Goal: Find specific page/section: Find specific page/section

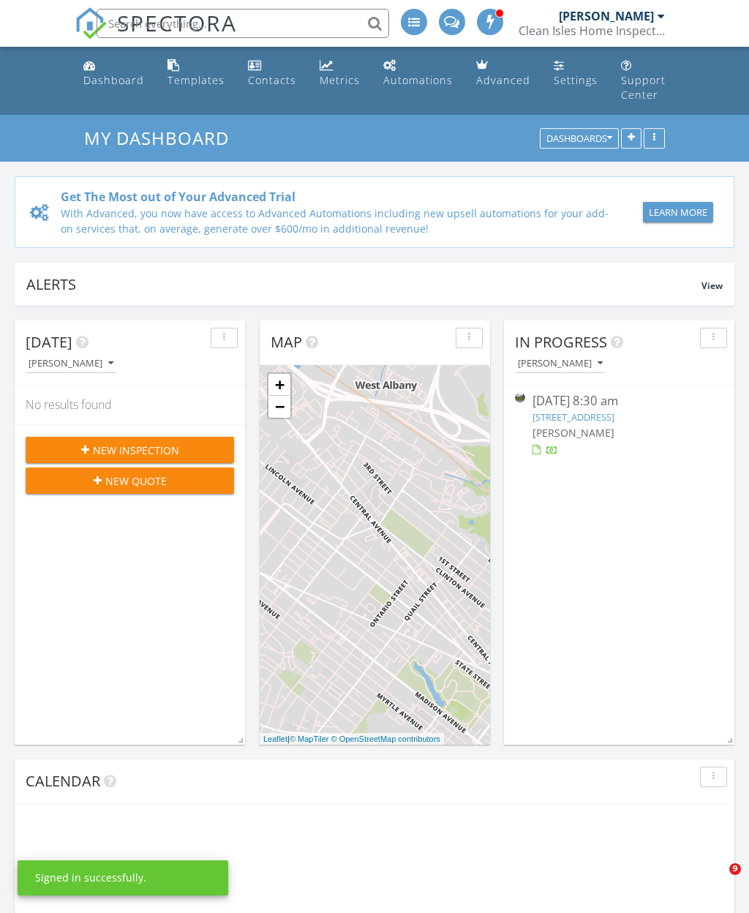
click at [274, 18] on input "text" at bounding box center [243, 23] width 292 height 29
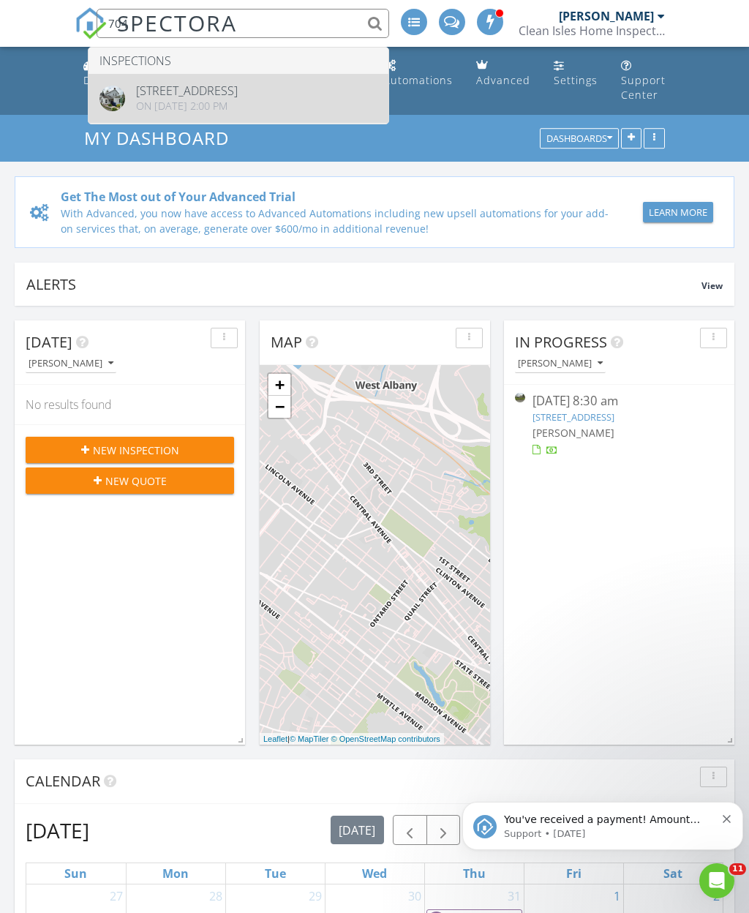
type input "704"
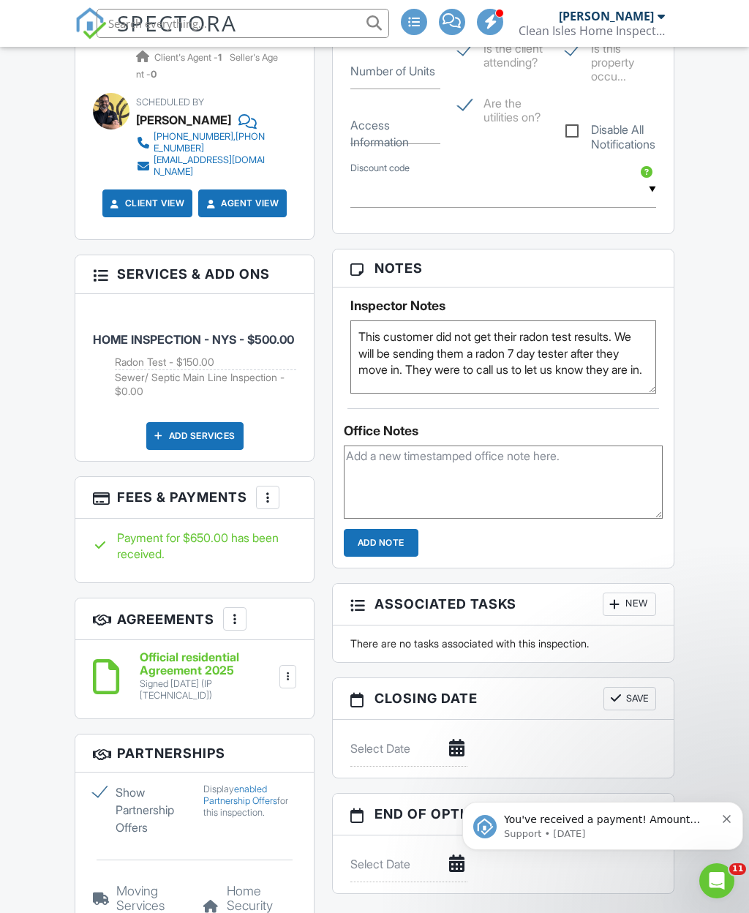
scroll to position [1059, 0]
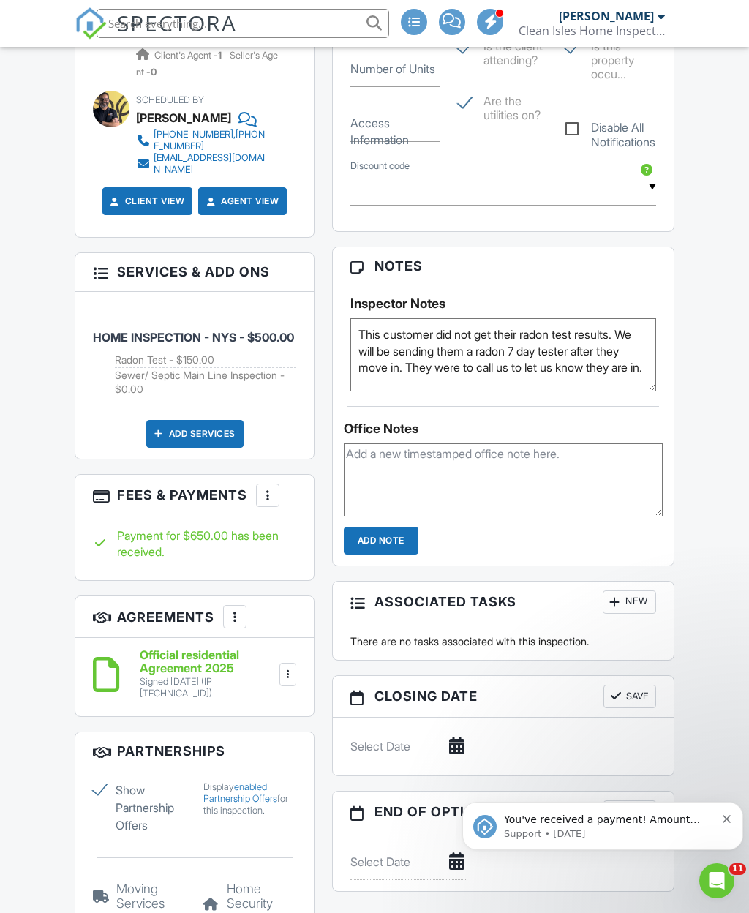
click at [252, 537] on div "Payment for $650.00 has been received." at bounding box center [194, 543] width 203 height 33
click at [156, 481] on h3 "Fees & Payments More Edit Fees & Payments Add Services View Invoice" at bounding box center [194, 496] width 238 height 42
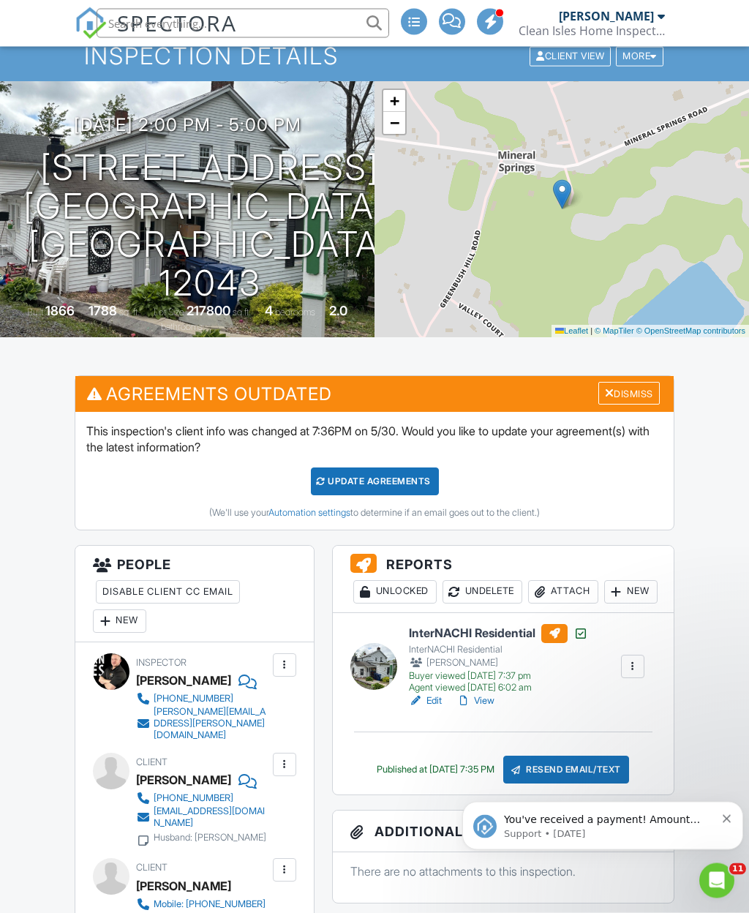
scroll to position [0, 0]
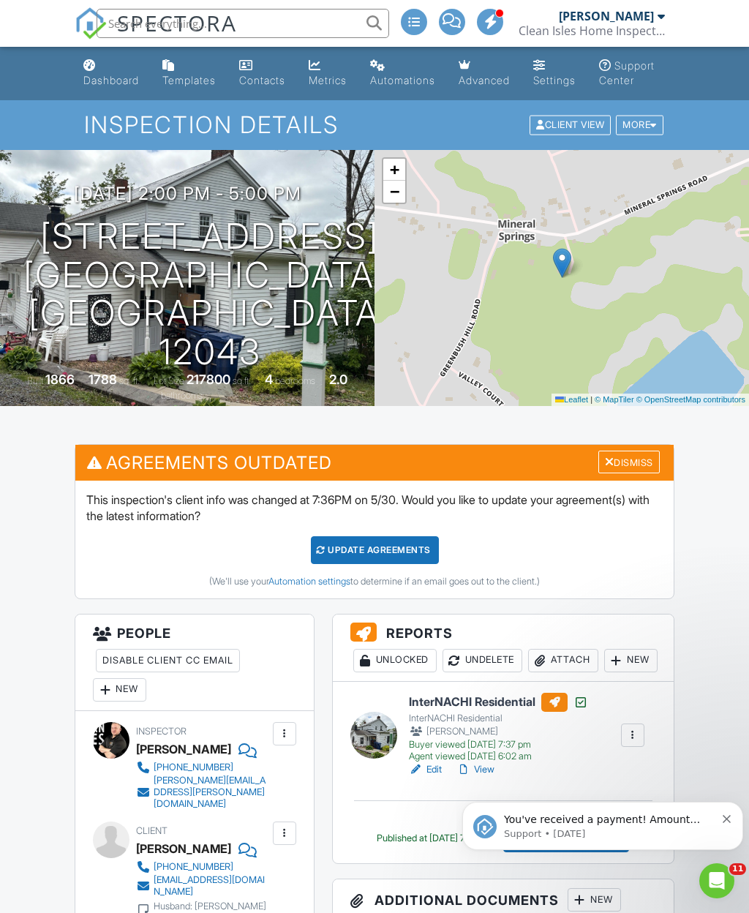
click at [276, 301] on h1 "704 Mineral Springs Rd Cobleskill, NY 12043" at bounding box center [209, 294] width 372 height 154
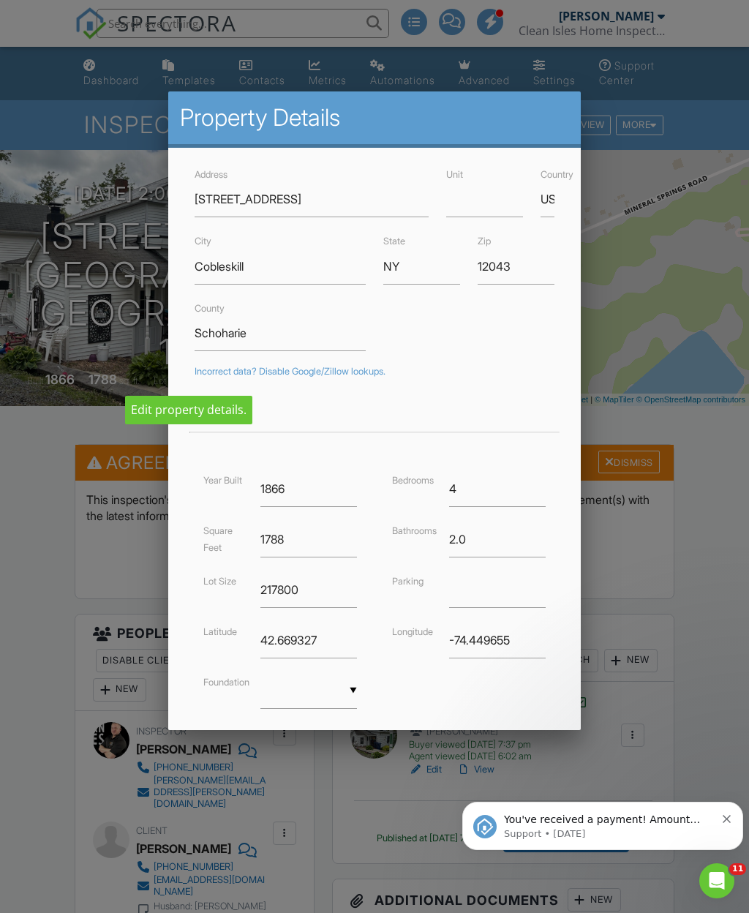
click at [29, 535] on div at bounding box center [374, 497] width 749 height 1141
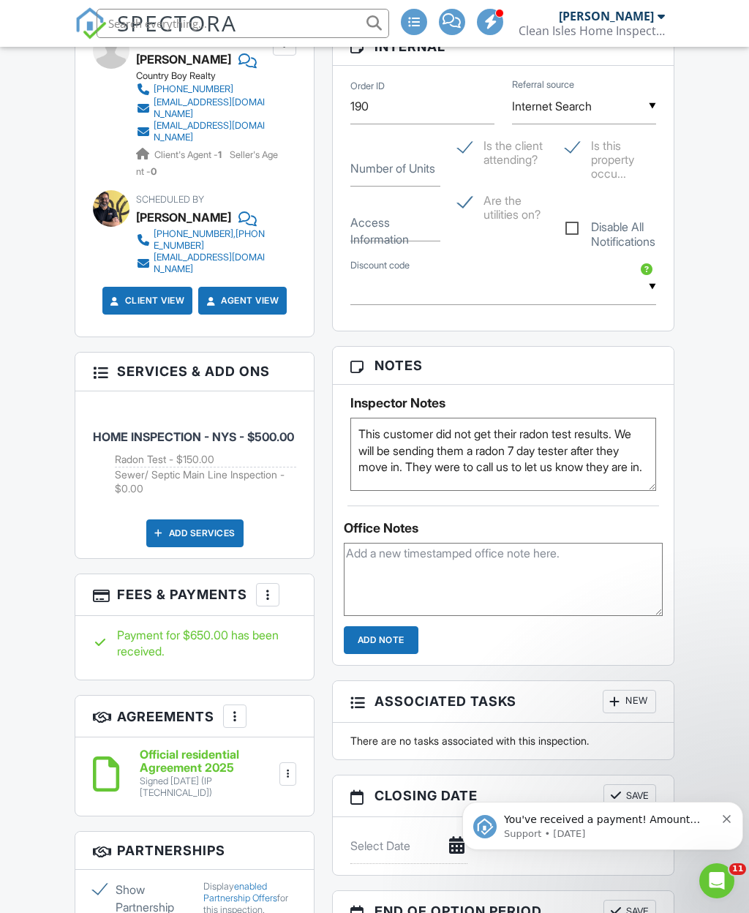
scroll to position [959, 0]
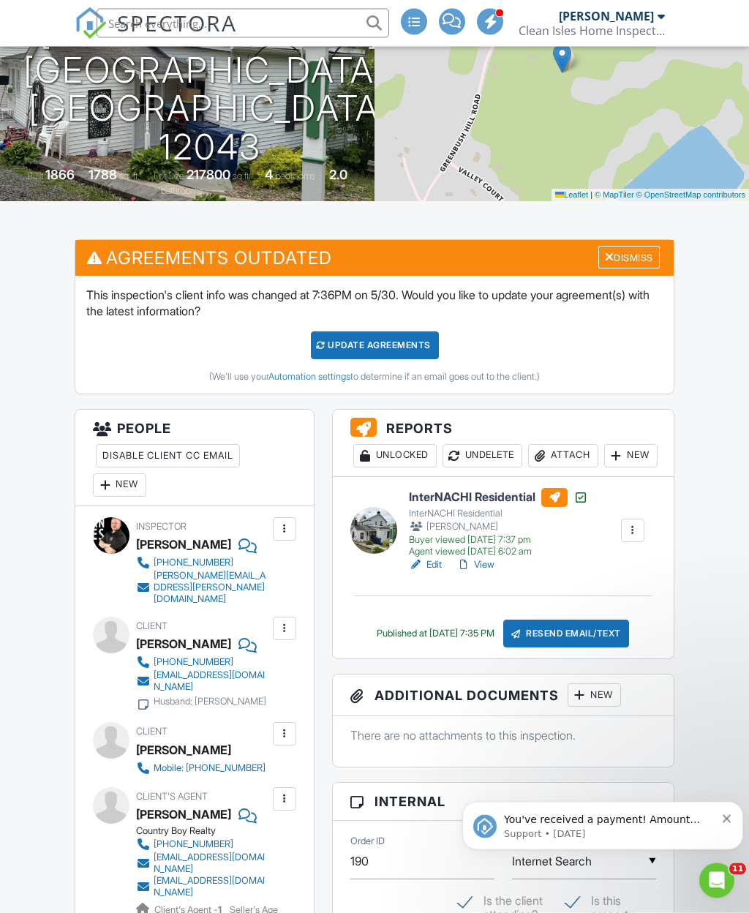
scroll to position [0, 0]
